Goal: Task Accomplishment & Management: Complete application form

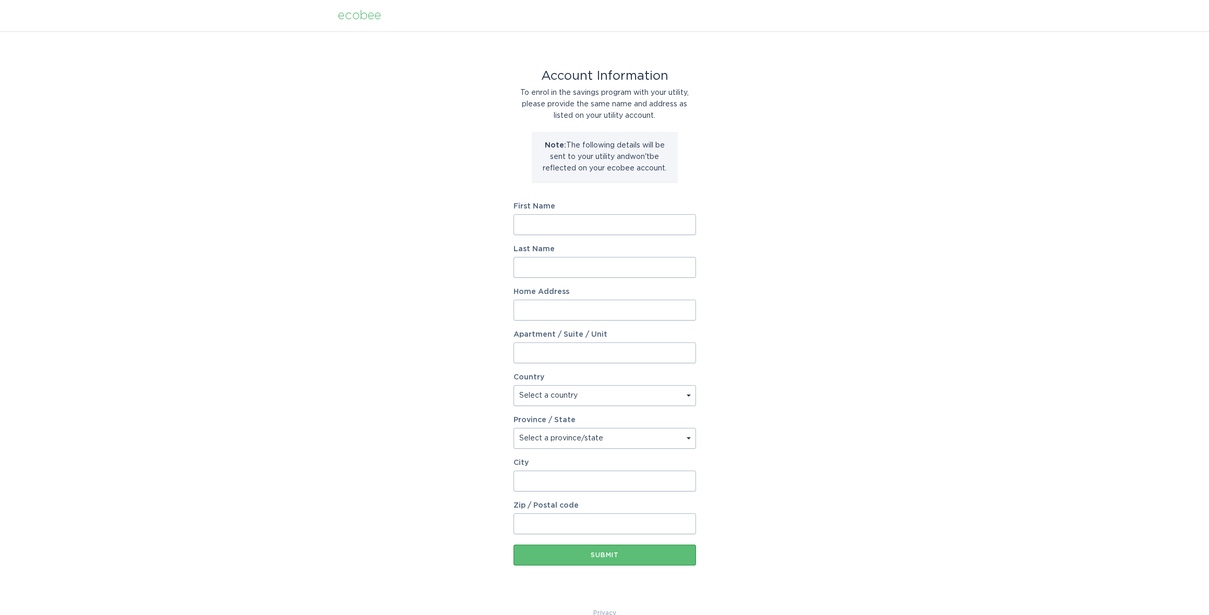
click at [560, 224] on input "First Name" at bounding box center [605, 224] width 182 height 21
click at [559, 222] on input "First Name" at bounding box center [605, 224] width 182 height 21
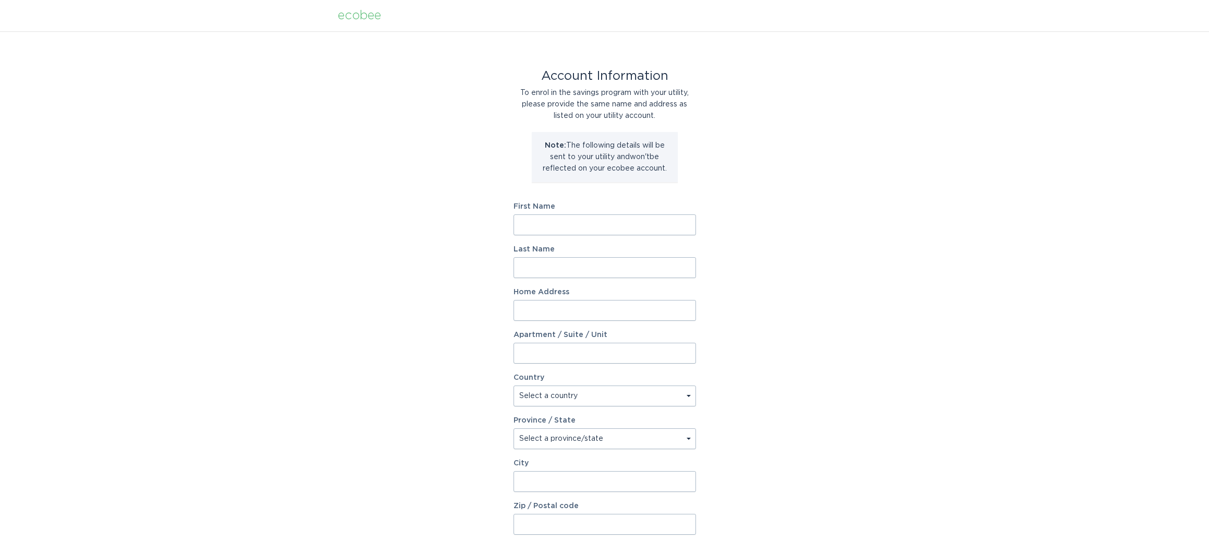
click at [581, 217] on input "First Name" at bounding box center [605, 224] width 182 height 21
type input "George"
type input "Sibert"
type input "12299 SE Deerfield Dr"
click at [557, 395] on select "Select a country Canada USA" at bounding box center [605, 395] width 182 height 21
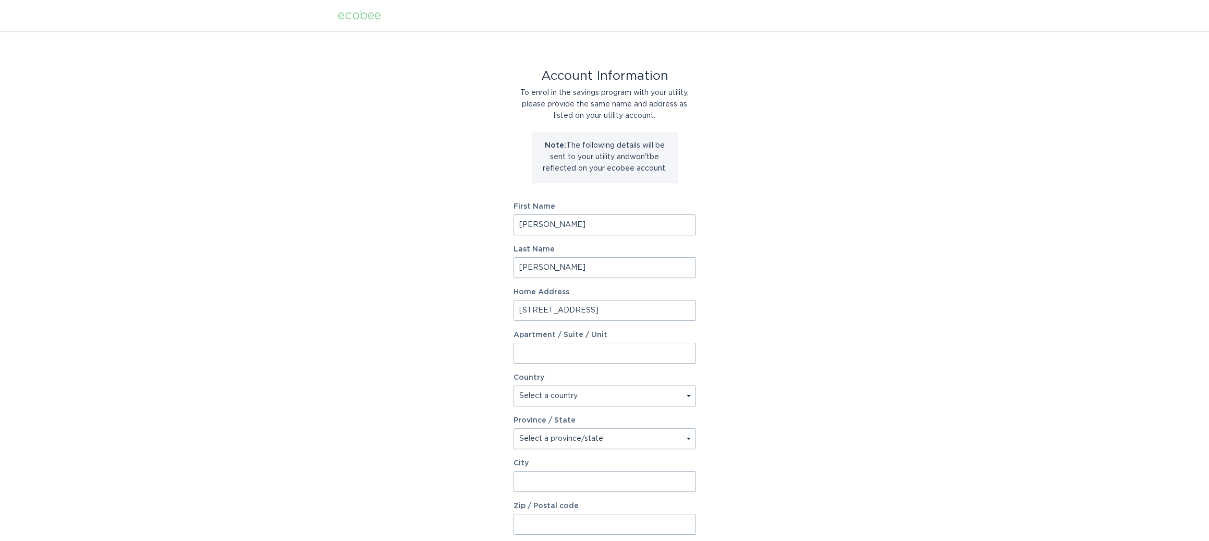
select select "US"
click at [514, 385] on select "Select a country Canada USA" at bounding box center [605, 395] width 182 height 21
click at [539, 440] on select "Select a province/state Alabama Alaska American Samoa Arizona Arkansas Californ…" at bounding box center [605, 438] width 182 height 21
select select "OR"
click at [514, 428] on select "Select a province/state Alabama Alaska American Samoa Arizona Arkansas Californ…" at bounding box center [605, 438] width 182 height 21
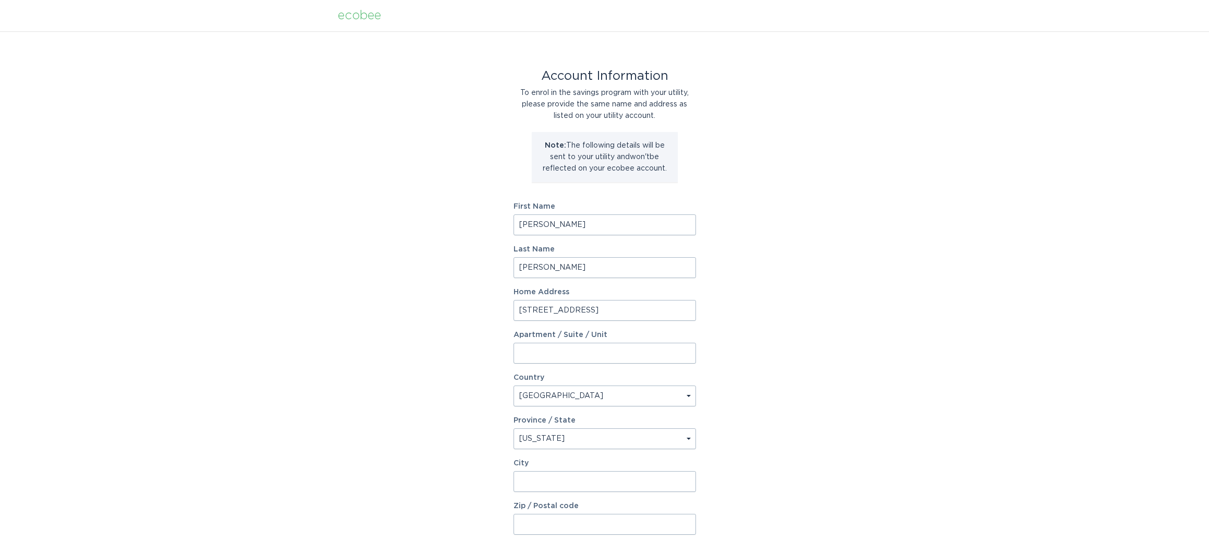
click at [539, 474] on input "City" at bounding box center [605, 481] width 182 height 21
type input "Happy Valley"
type input "97086"
click at [821, 456] on div "Account Information To enrol in the savings program with your utility, please p…" at bounding box center [604, 319] width 1209 height 576
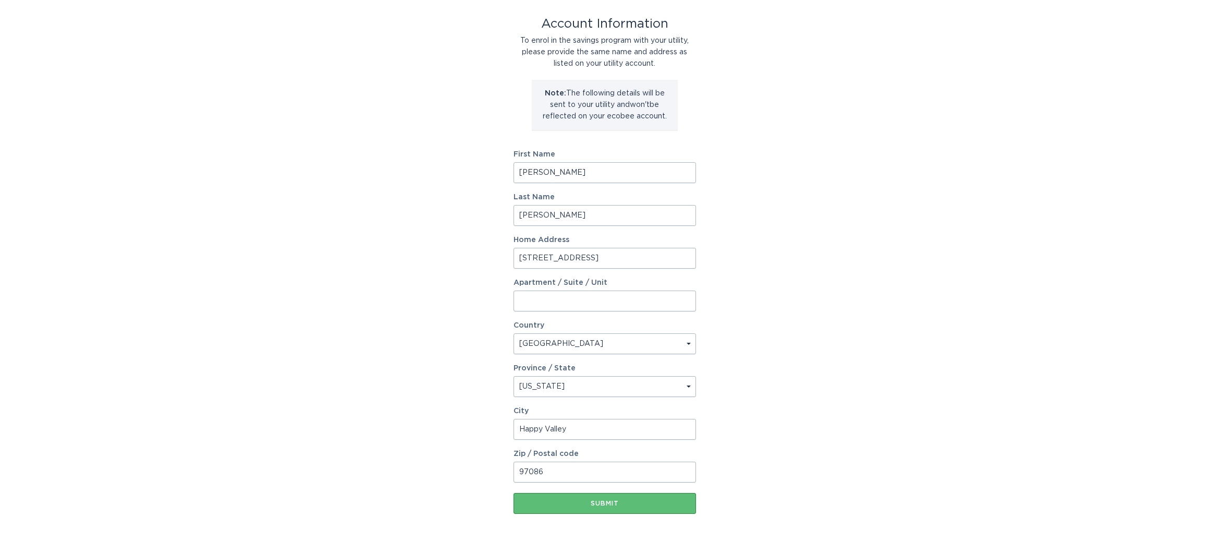
scroll to position [94, 0]
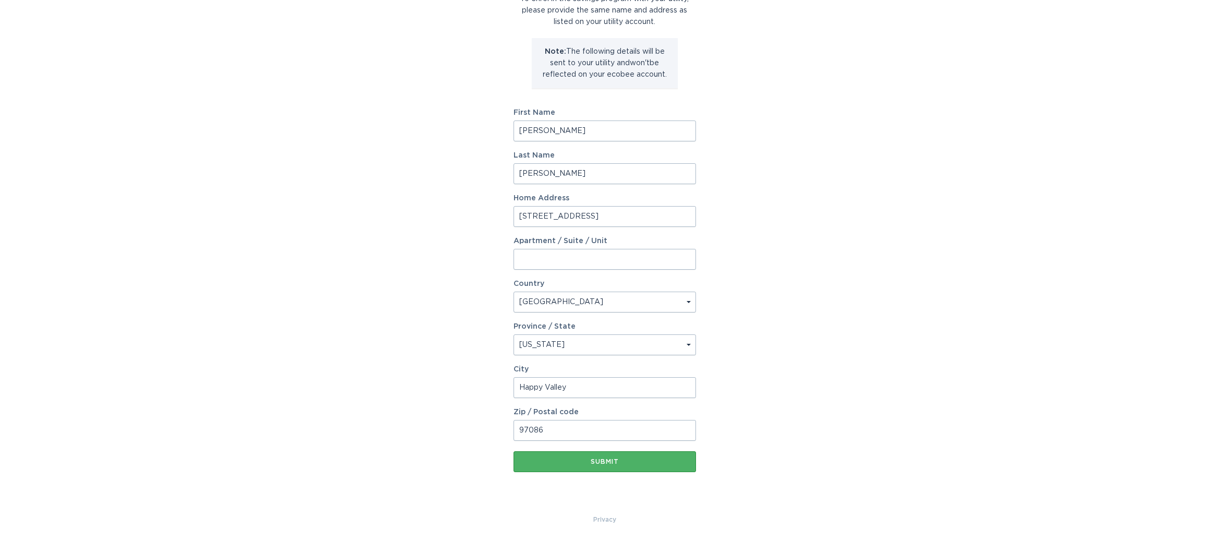
click at [608, 460] on div "Submit" at bounding box center [605, 461] width 172 height 6
